Goal: Task Accomplishment & Management: Manage account settings

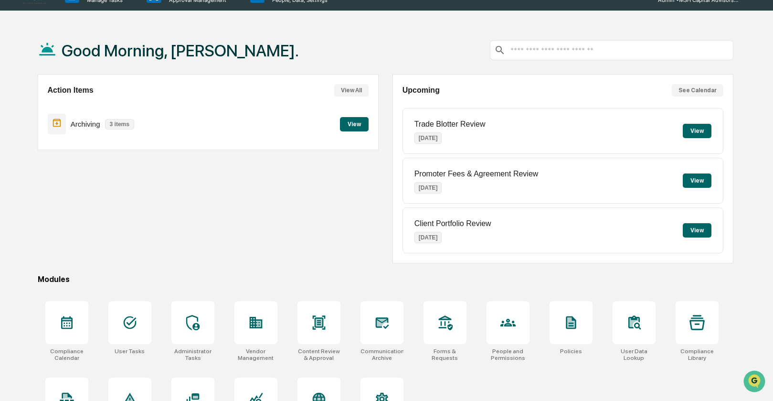
scroll to position [64, 0]
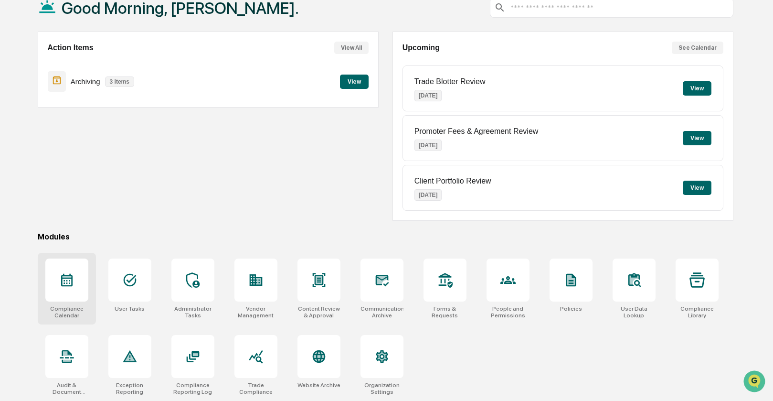
click at [55, 275] on div at bounding box center [66, 279] width 43 height 43
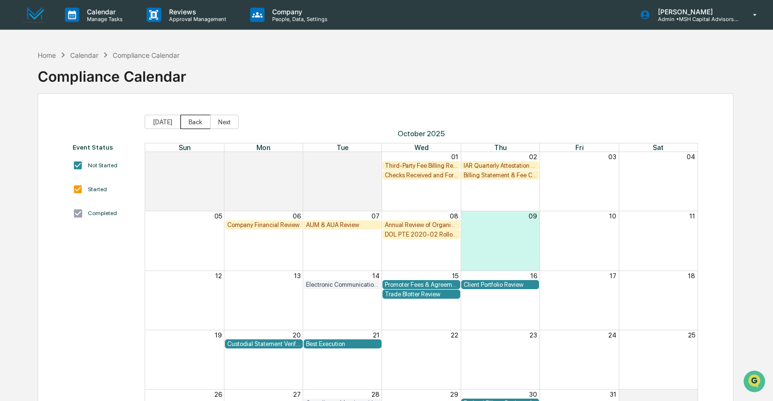
click at [200, 125] on button "Back" at bounding box center [196, 122] width 30 height 14
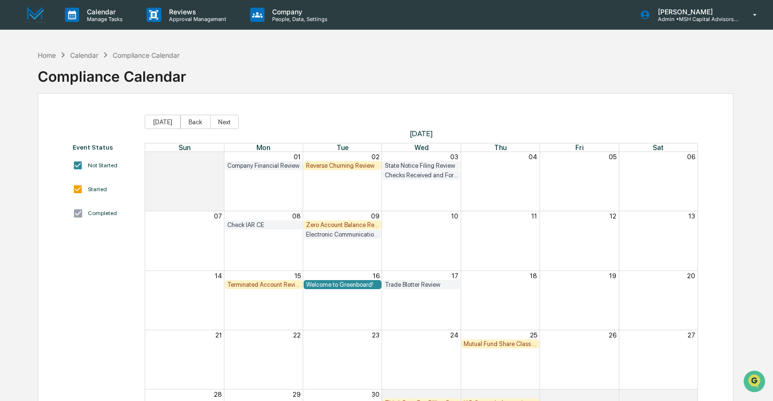
click at [255, 284] on div "Terminated Account Review" at bounding box center [263, 284] width 73 height 7
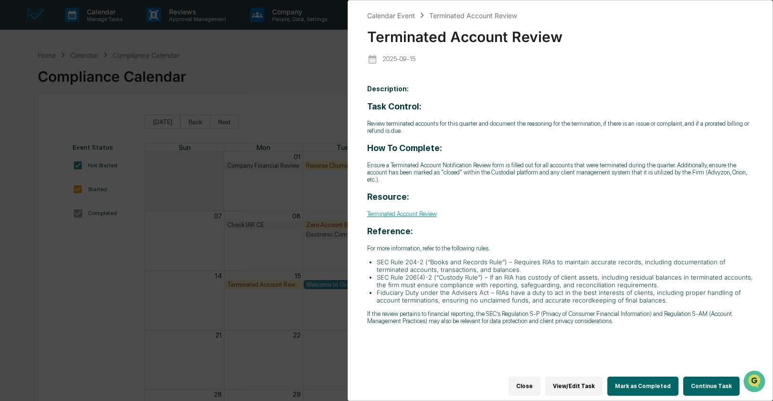
click at [702, 384] on button "Continue Task" at bounding box center [712, 385] width 56 height 19
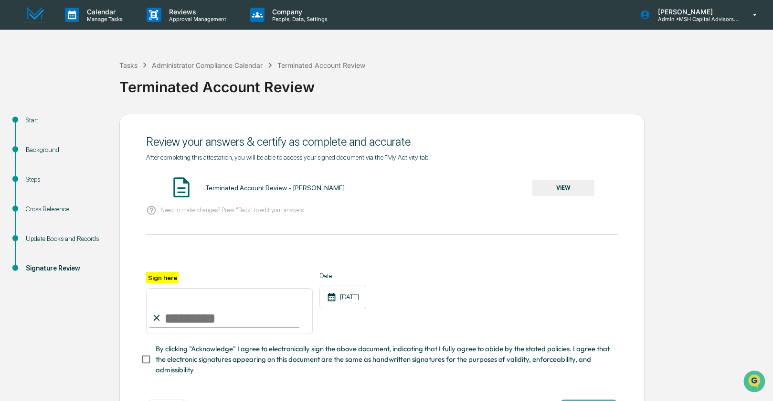
click at [42, 240] on div "Update Books and Records" at bounding box center [65, 239] width 78 height 10
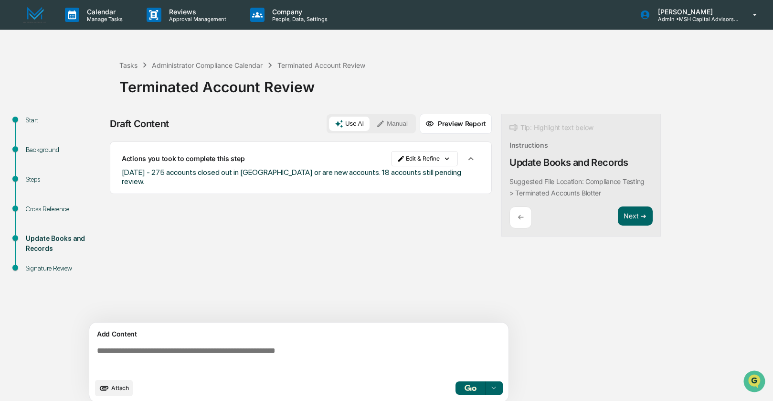
click at [388, 118] on button "Manual" at bounding box center [392, 124] width 43 height 14
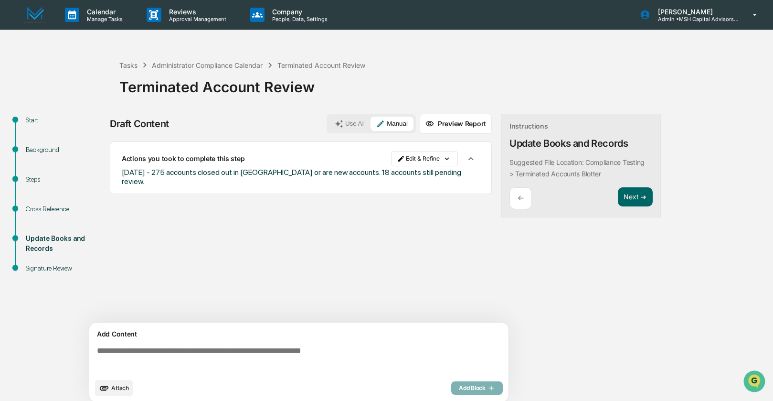
click at [117, 392] on button "Attach" at bounding box center [114, 388] width 38 height 16
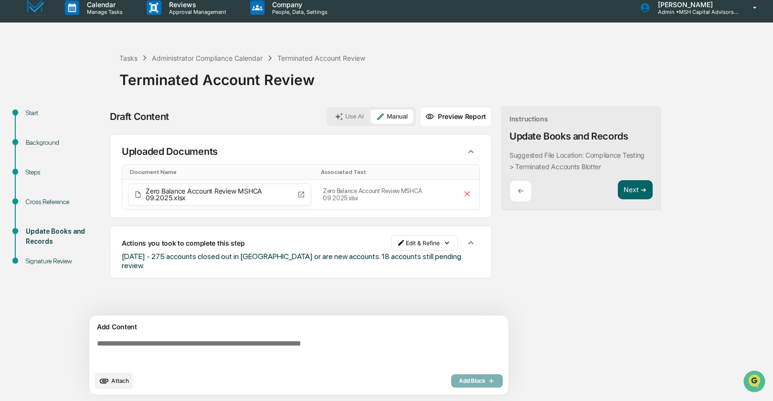
click at [117, 382] on span "Attach" at bounding box center [120, 380] width 18 height 7
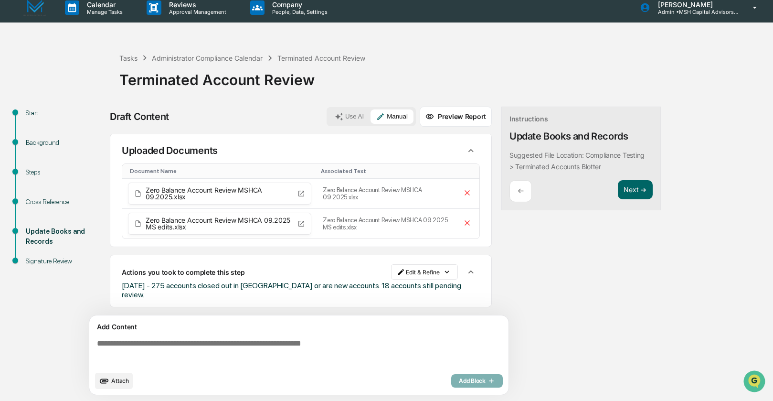
scroll to position [0, 0]
click at [418, 275] on html "Calendar Manage Tasks Reviews Approval Management Company People, Data, Setting…" at bounding box center [386, 193] width 773 height 401
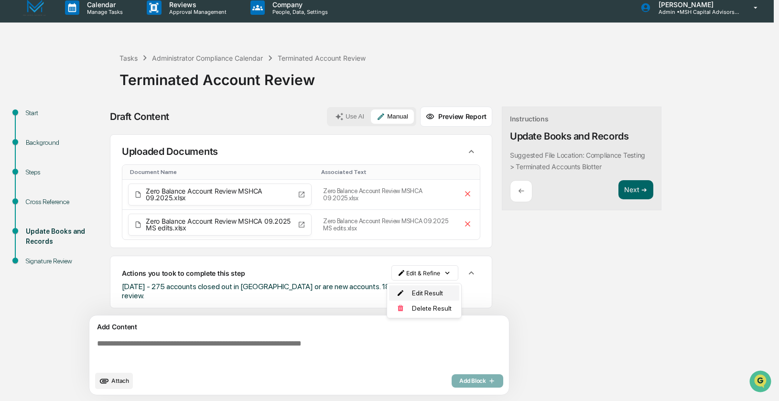
click at [419, 292] on div "Edit Result" at bounding box center [424, 292] width 70 height 15
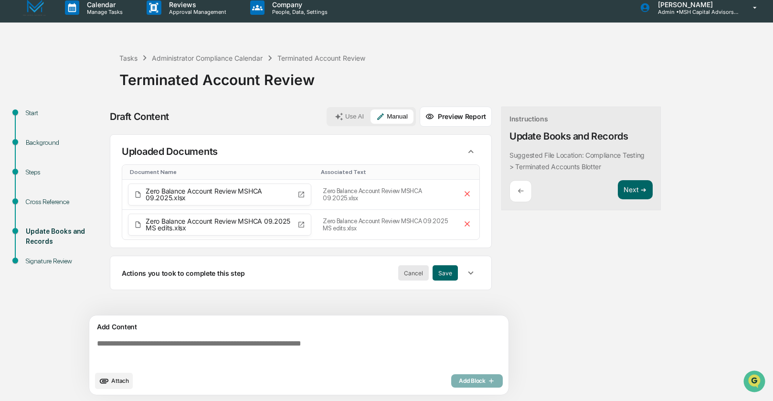
click at [413, 276] on button "Cancel" at bounding box center [413, 272] width 31 height 15
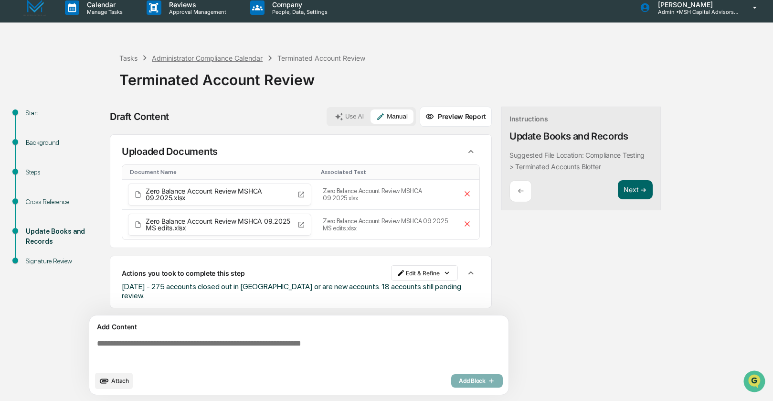
click at [169, 56] on div "Administrator Compliance Calendar" at bounding box center [207, 58] width 111 height 8
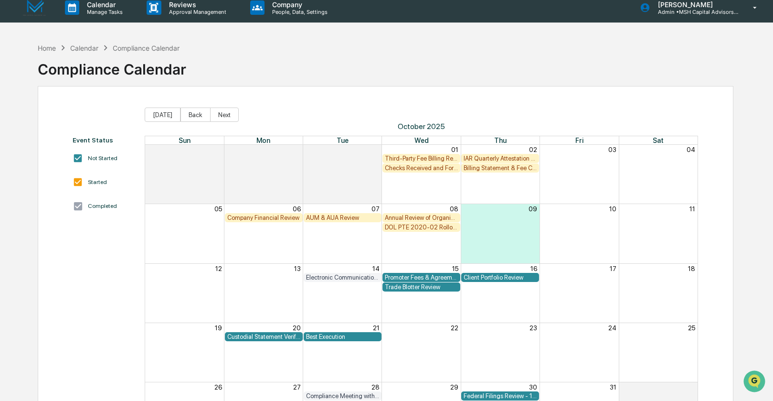
click at [408, 217] on div "Annual Review of Organizational Documents" at bounding box center [421, 217] width 73 height 7
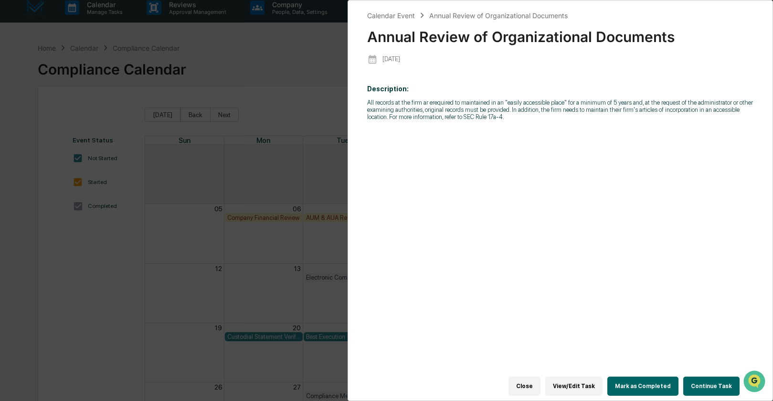
click at [699, 383] on button "Continue Task" at bounding box center [712, 385] width 56 height 19
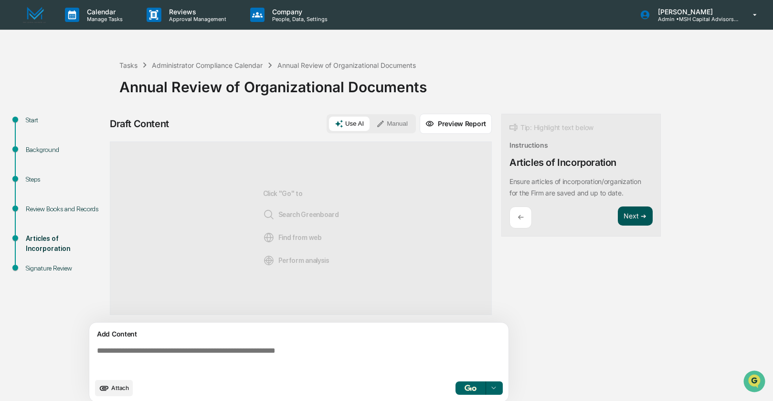
click at [634, 216] on button "Next ➔" at bounding box center [635, 216] width 35 height 20
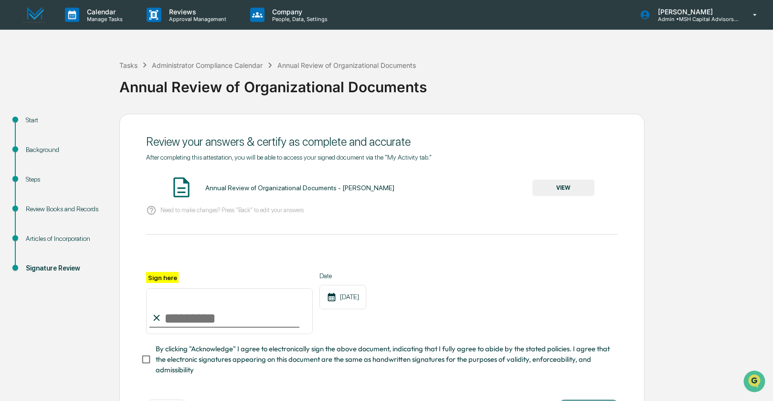
click at [56, 239] on div "Articles of Incorporation" at bounding box center [65, 239] width 78 height 10
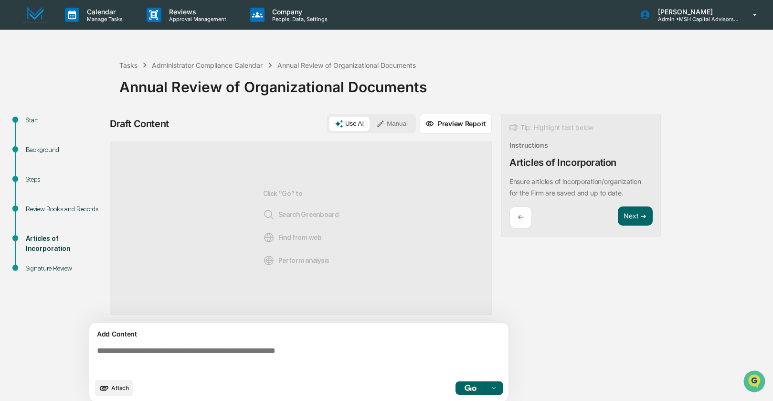
click at [397, 125] on button "Manual" at bounding box center [392, 124] width 43 height 14
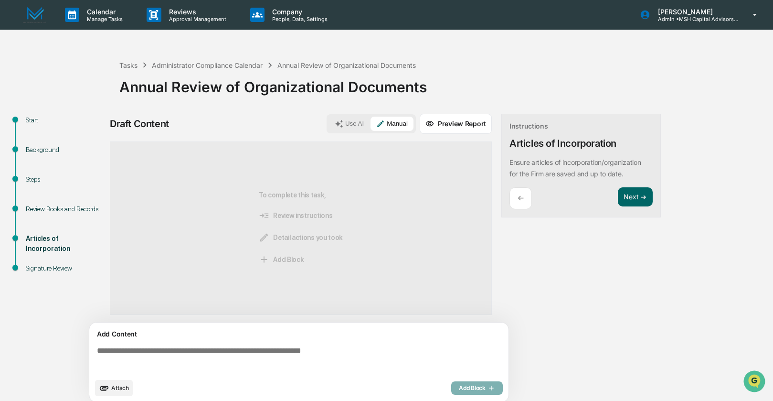
click at [120, 386] on span "Attach" at bounding box center [120, 387] width 18 height 7
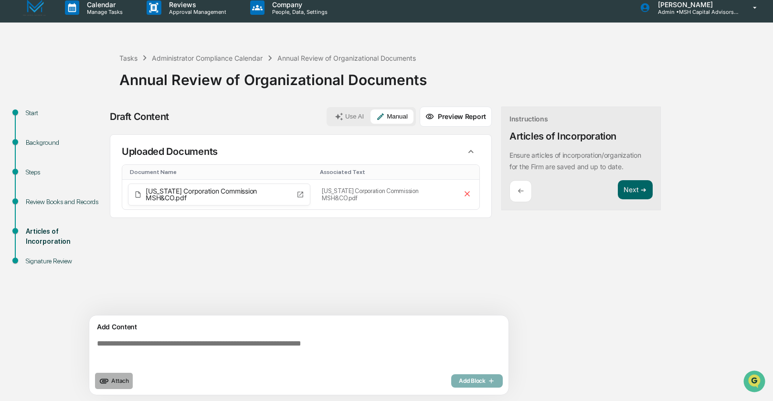
click at [120, 383] on span "Attach" at bounding box center [120, 380] width 18 height 7
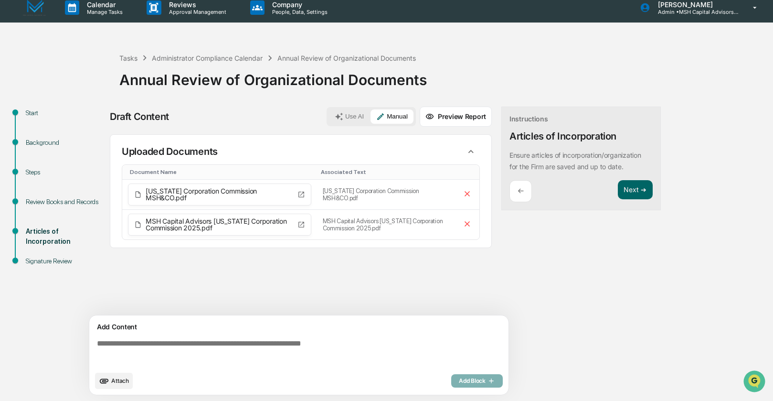
click at [114, 383] on span "Attach" at bounding box center [120, 380] width 18 height 7
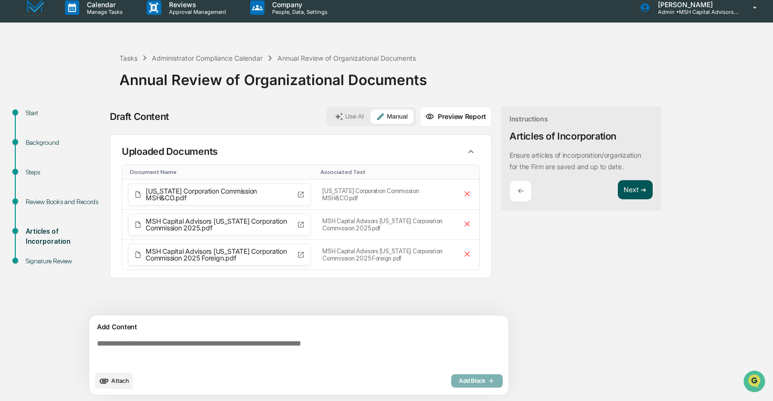
click at [641, 191] on button "Next ➔" at bounding box center [635, 190] width 35 height 20
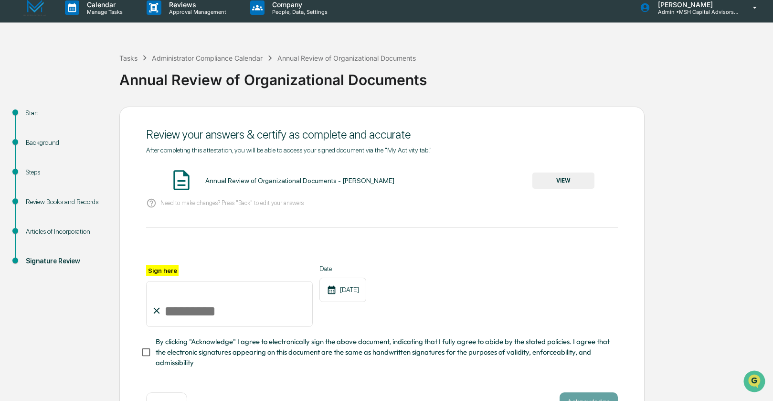
click at [580, 186] on button "VIEW" at bounding box center [564, 180] width 62 height 16
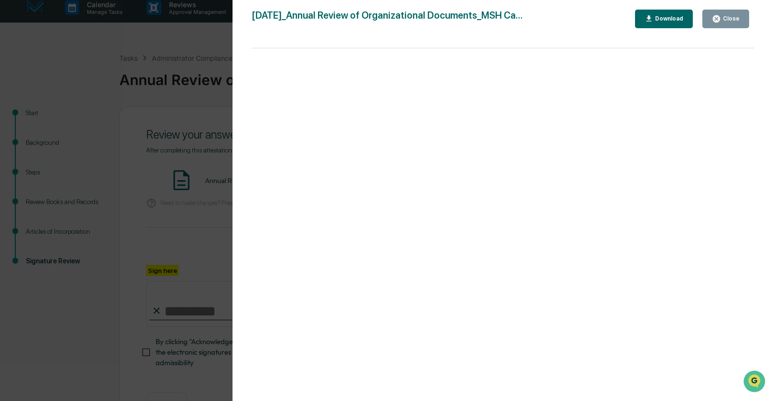
click at [726, 16] on div "Close" at bounding box center [730, 18] width 19 height 7
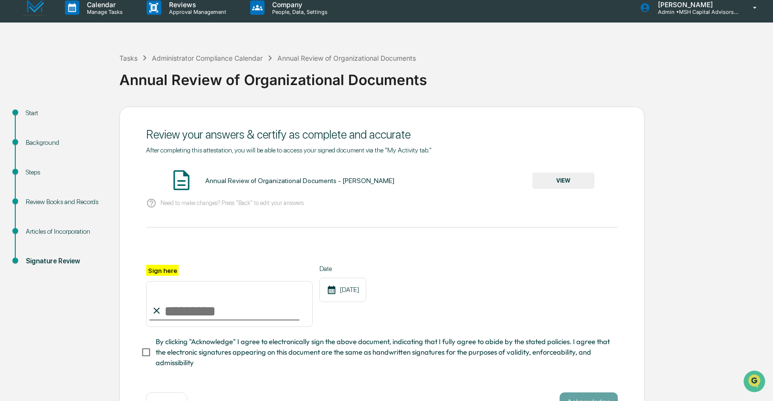
click at [174, 306] on input "Sign here" at bounding box center [229, 304] width 167 height 46
type input "**********"
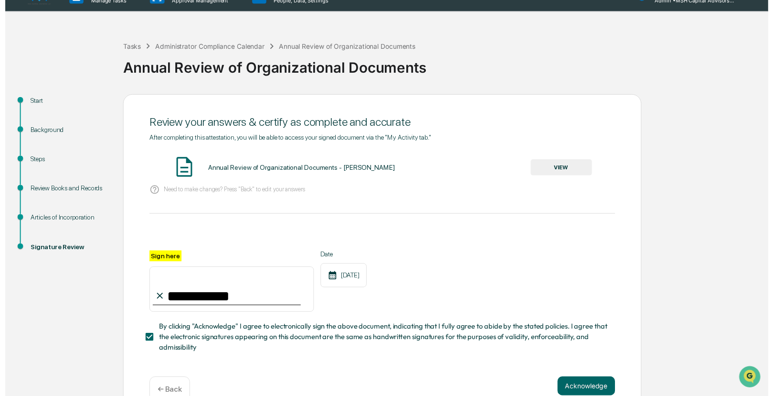
scroll to position [39, 0]
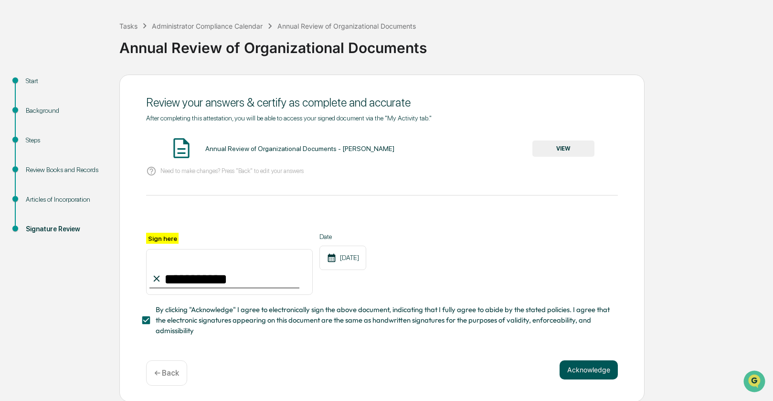
click at [580, 368] on button "Acknowledge" at bounding box center [589, 369] width 58 height 19
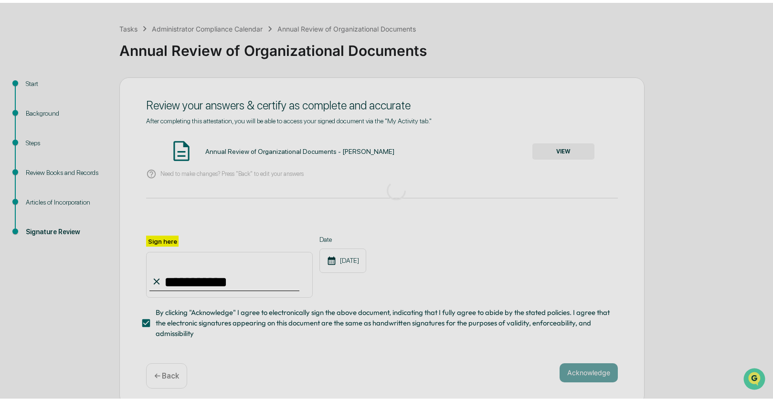
scroll to position [0, 0]
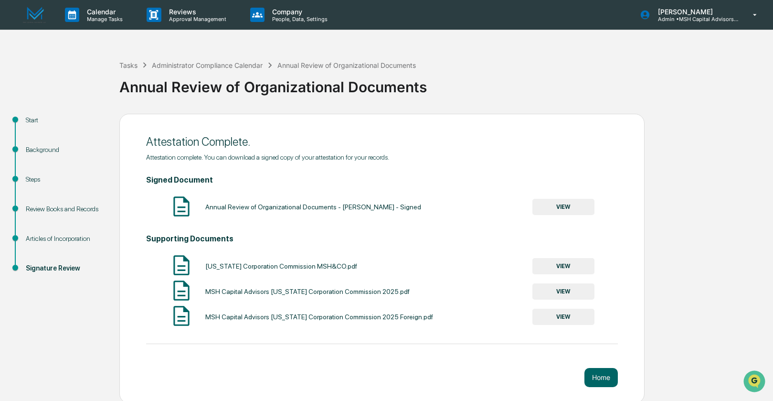
click at [551, 203] on button "VIEW" at bounding box center [564, 207] width 62 height 16
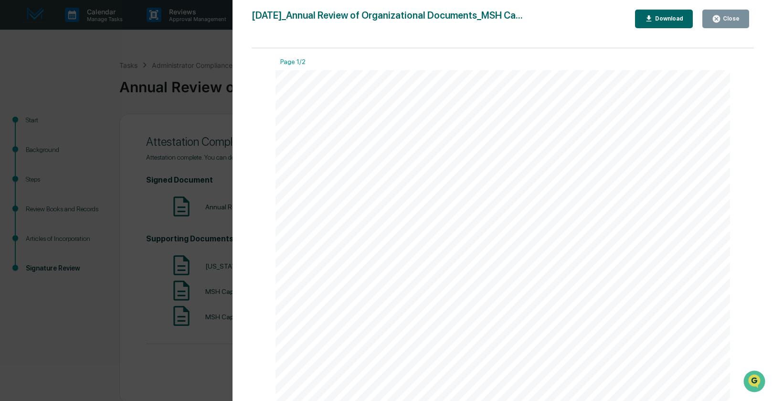
click at [663, 19] on div "Download" at bounding box center [669, 18] width 30 height 7
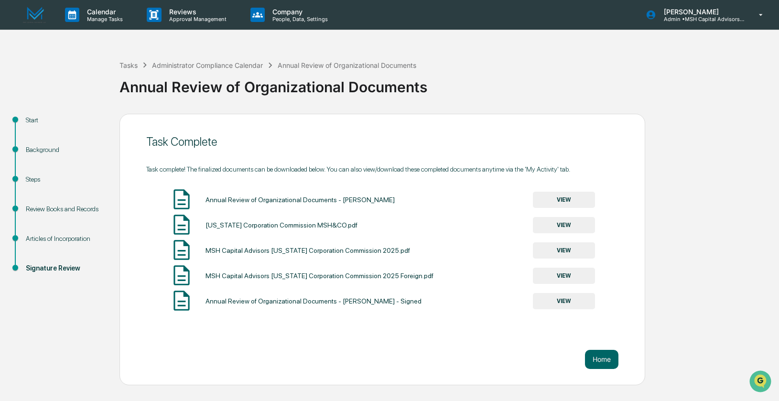
click at [466, 69] on div "Tasks Administrator Compliance Calendar Annual Review of Organizational Documen…" at bounding box center [446, 80] width 655 height 40
click at [226, 67] on div "Administrator Compliance Calendar" at bounding box center [207, 65] width 111 height 8
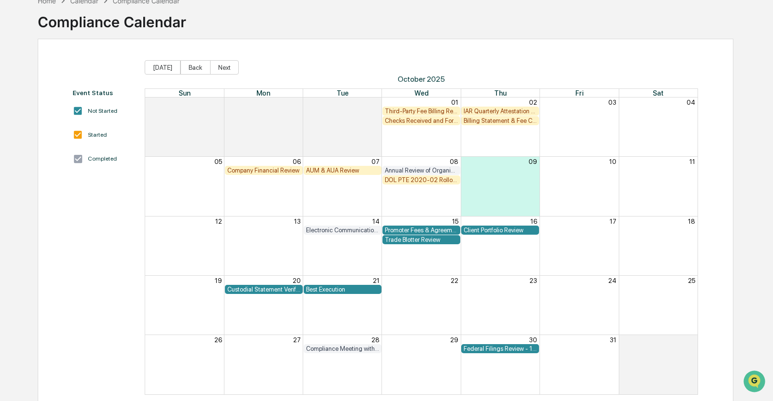
scroll to position [54, 0]
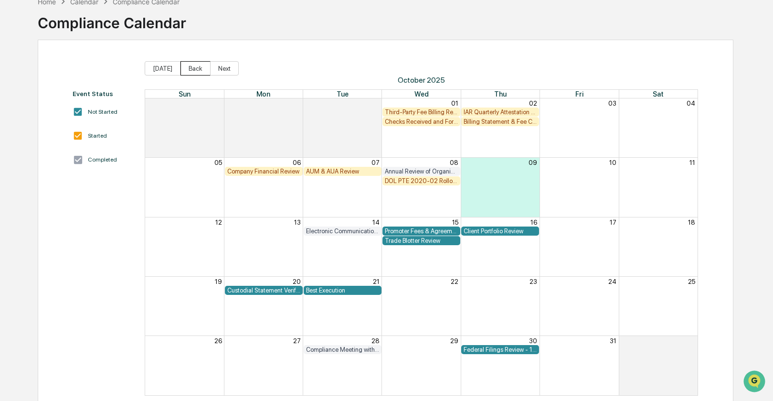
click at [192, 67] on button "Back" at bounding box center [196, 68] width 30 height 14
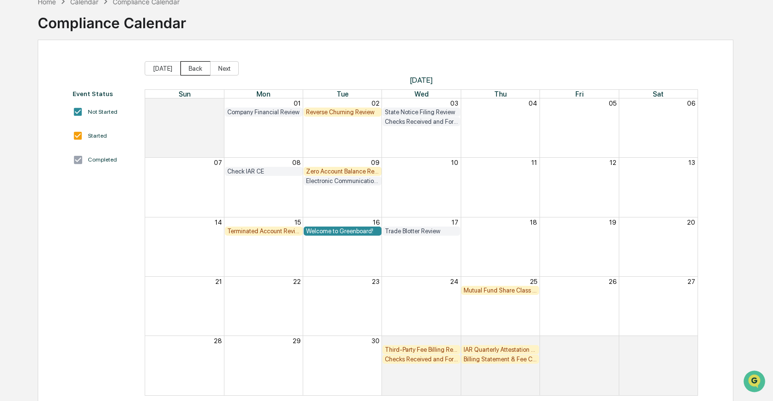
click at [192, 66] on button "Back" at bounding box center [196, 68] width 30 height 14
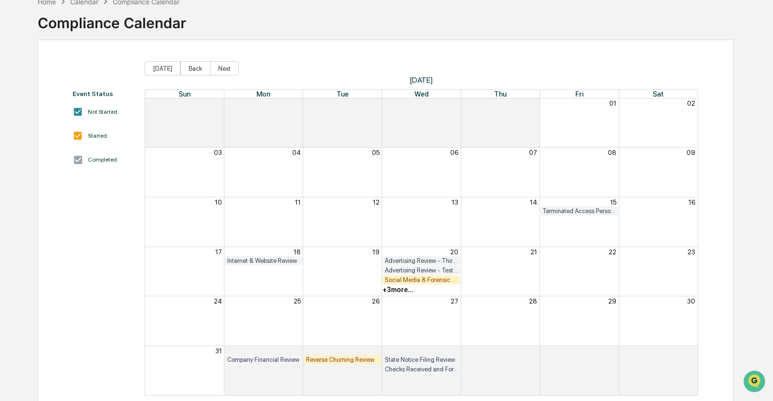
click at [402, 288] on div "+ 3 more..." at bounding box center [398, 290] width 31 height 8
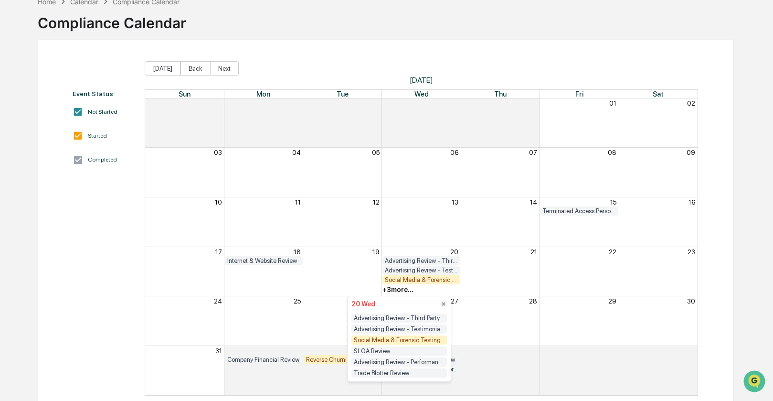
click at [501, 277] on div "Social Media & Forensic Testing" at bounding box center [421, 280] width 552 height 10
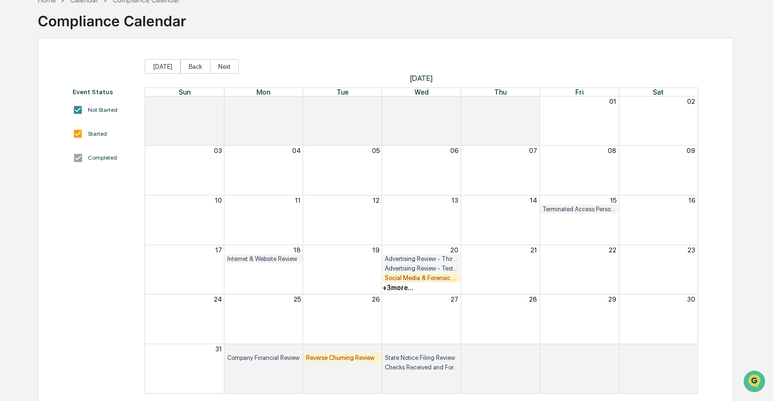
scroll to position [57, 0]
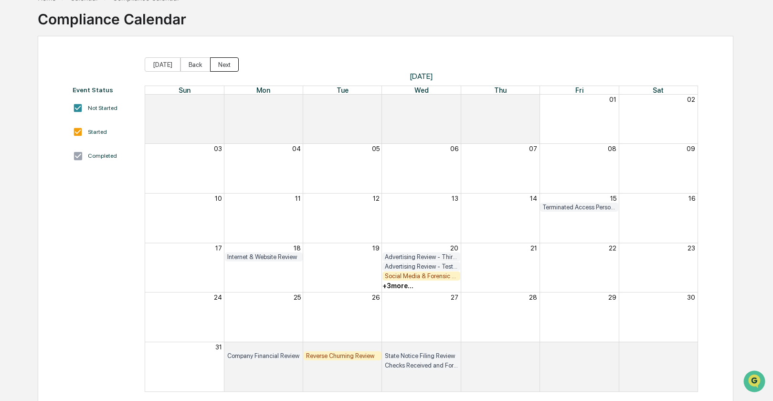
click at [224, 62] on button "Next" at bounding box center [224, 64] width 29 height 14
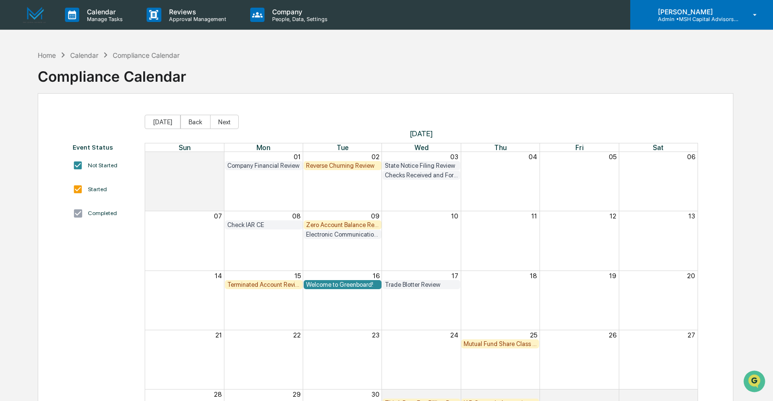
click at [691, 17] on p "Admin • MSH Capital Advisors LLC - RIA" at bounding box center [695, 19] width 89 height 7
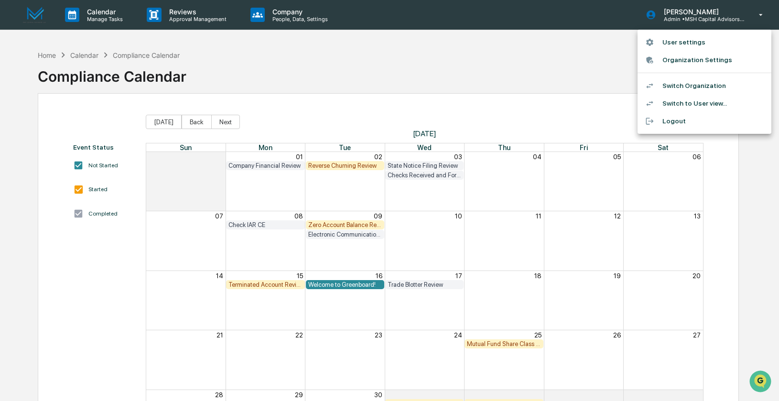
click at [683, 87] on li "Switch Organization" at bounding box center [704, 86] width 134 height 18
